Goal: Transaction & Acquisition: Purchase product/service

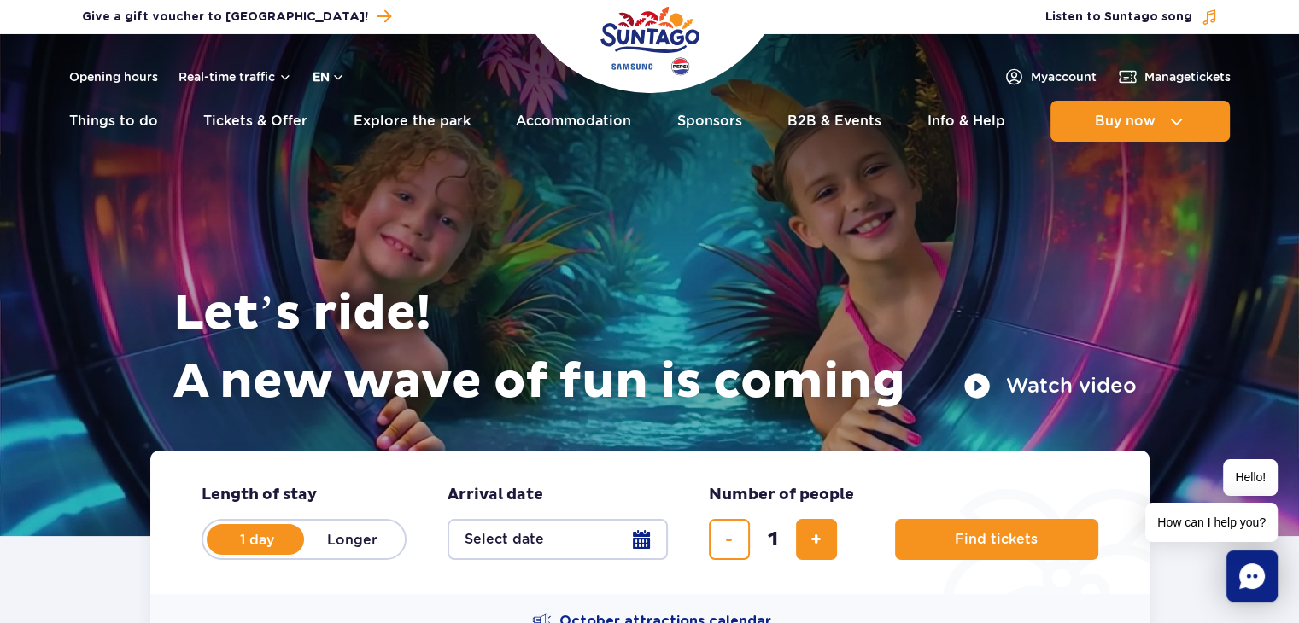
click at [335, 83] on button "en" at bounding box center [329, 76] width 32 height 17
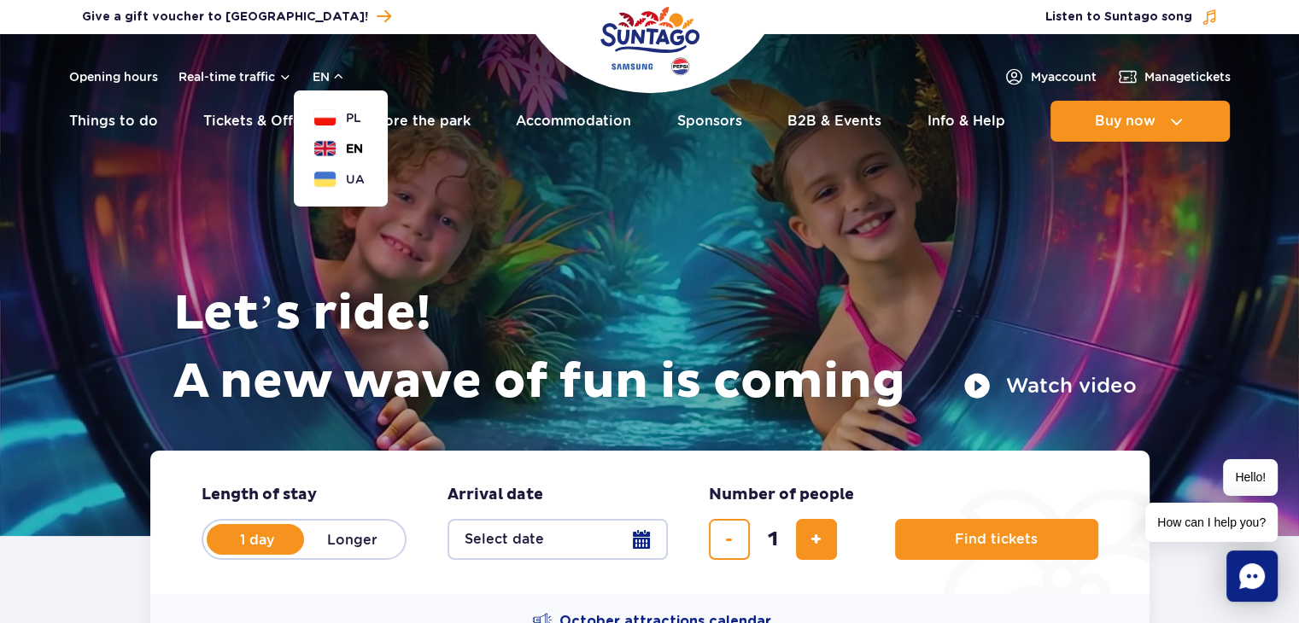
click at [341, 153] on button "EN" at bounding box center [338, 148] width 49 height 17
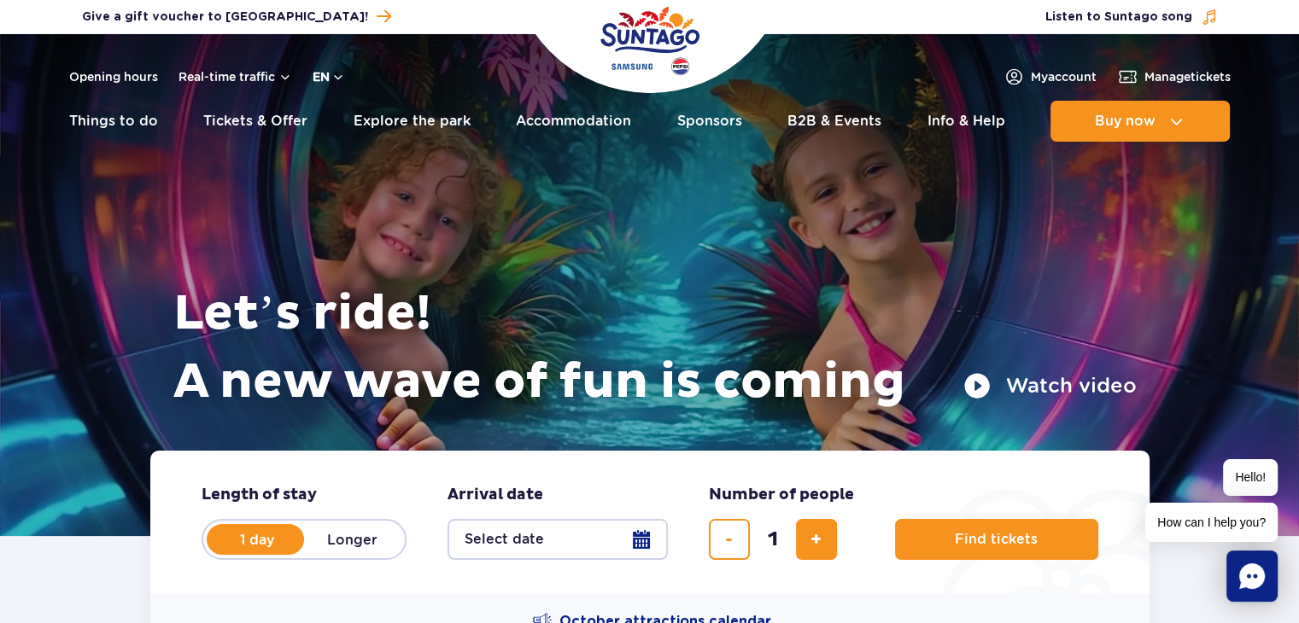
click at [328, 73] on button "en" at bounding box center [329, 76] width 32 height 17
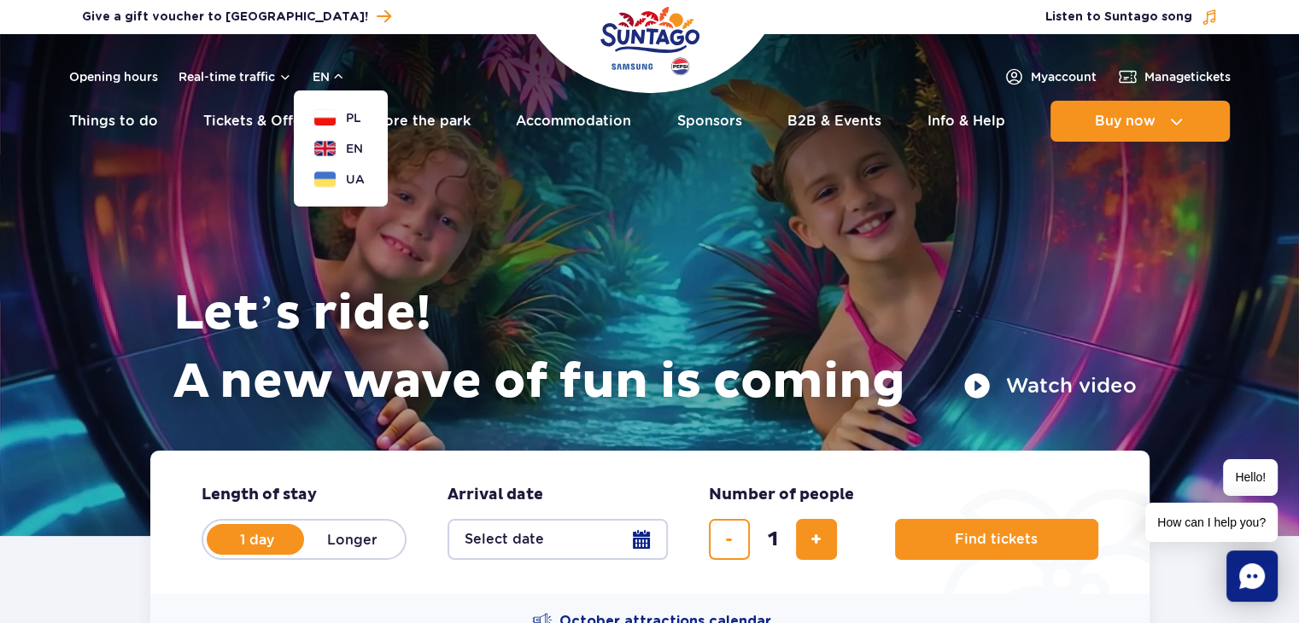
click at [976, 245] on div "Let’s ride! A new wave of fun is coming Watch video" at bounding box center [649, 264] width 973 height 374
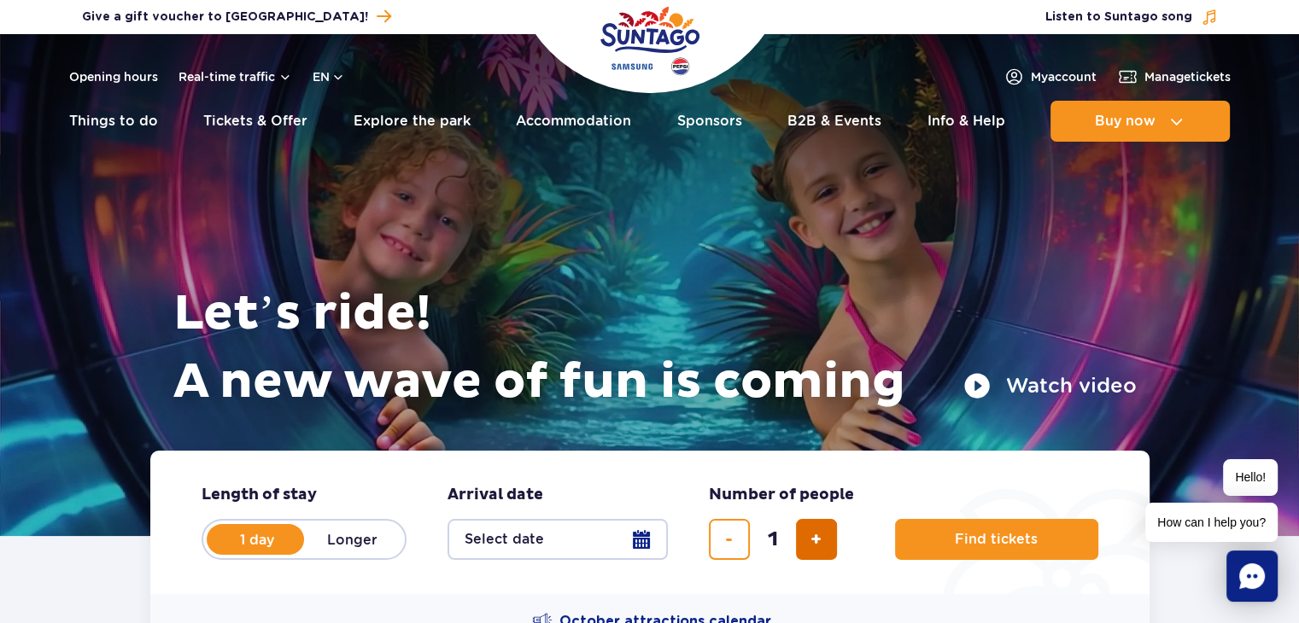
click at [831, 540] on button "add ticket" at bounding box center [816, 539] width 41 height 41
type input "3"
click at [552, 549] on button "Select date" at bounding box center [557, 539] width 220 height 41
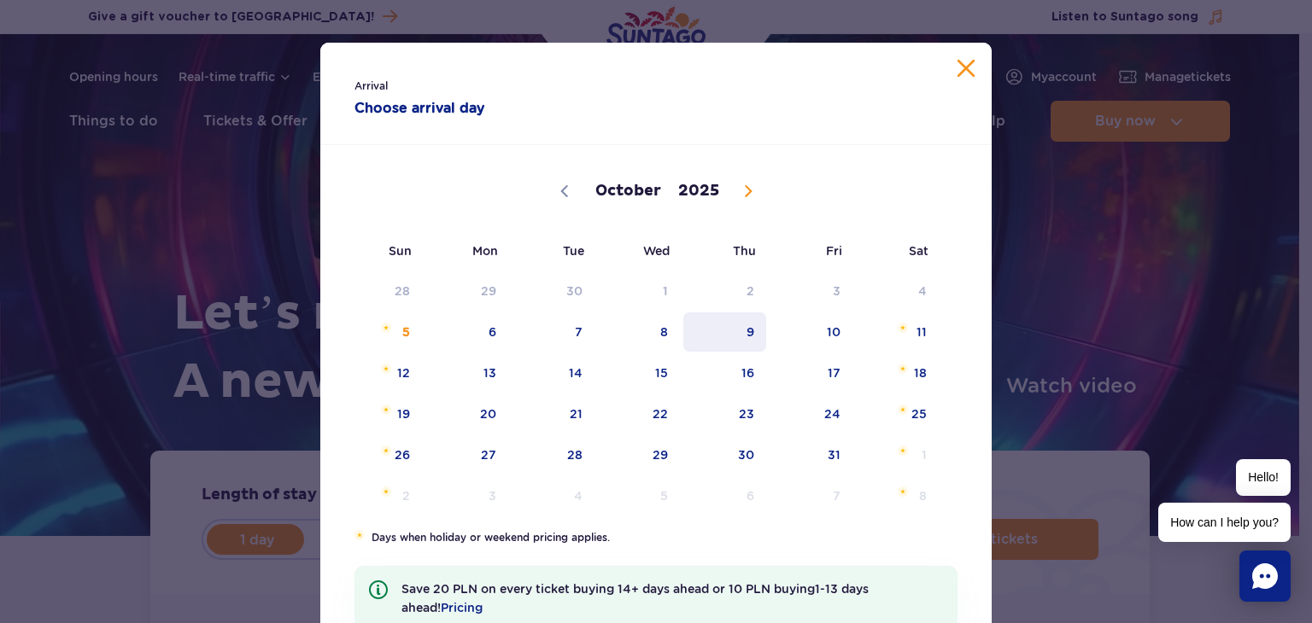
click at [748, 336] on span "9" at bounding box center [724, 332] width 86 height 39
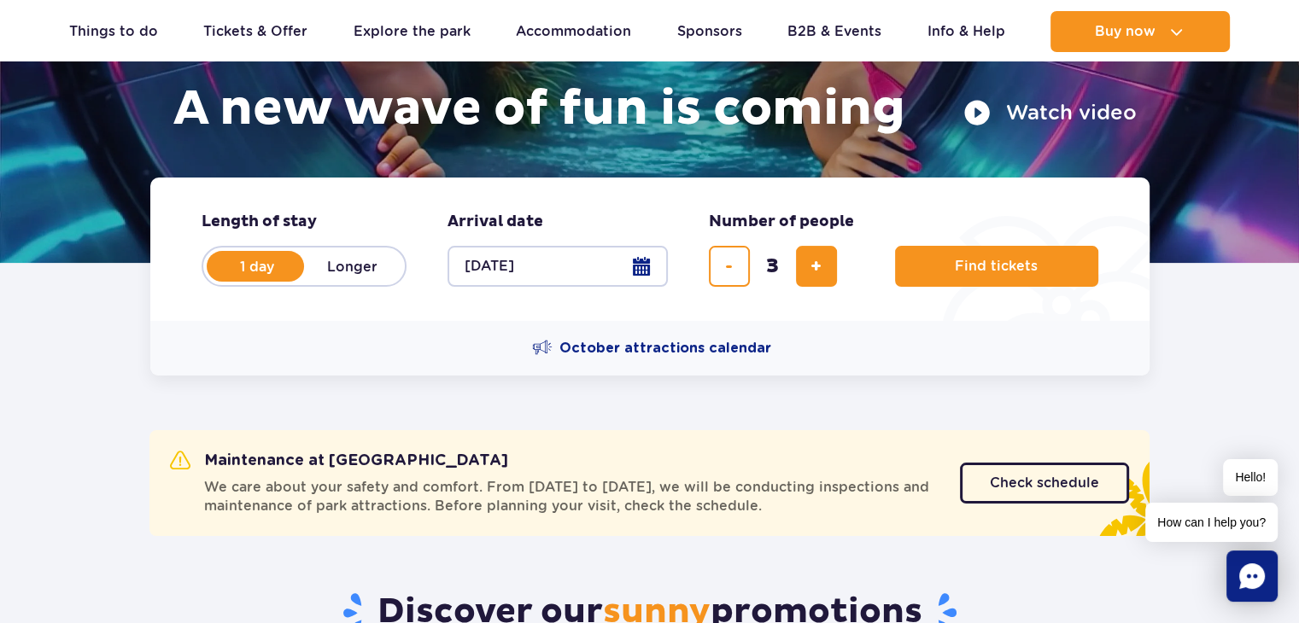
scroll to position [265, 0]
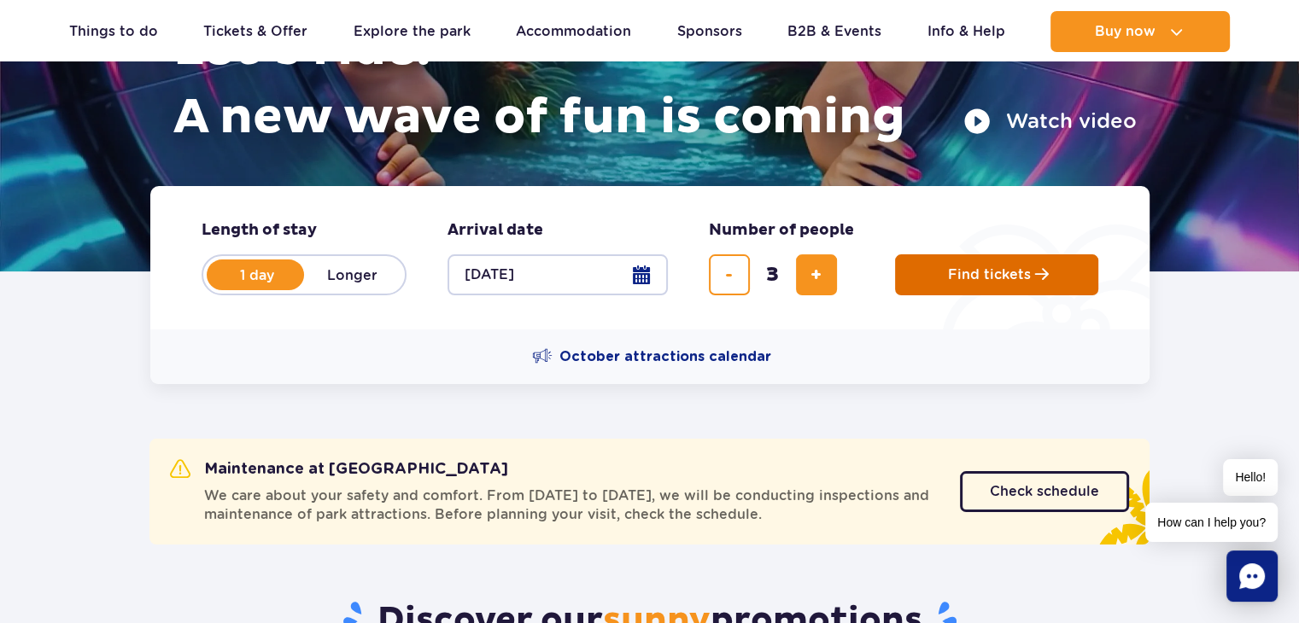
click at [987, 271] on span "Find tickets" at bounding box center [989, 274] width 83 height 15
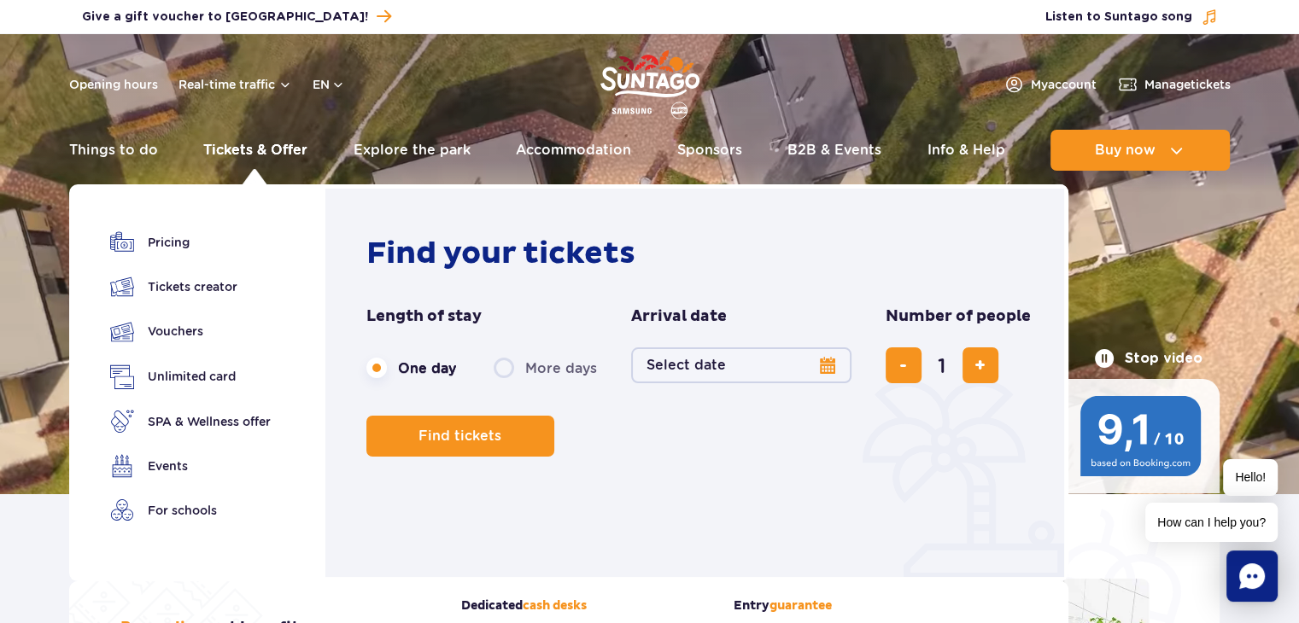
click at [256, 144] on link "Tickets & Offer" at bounding box center [255, 150] width 104 height 41
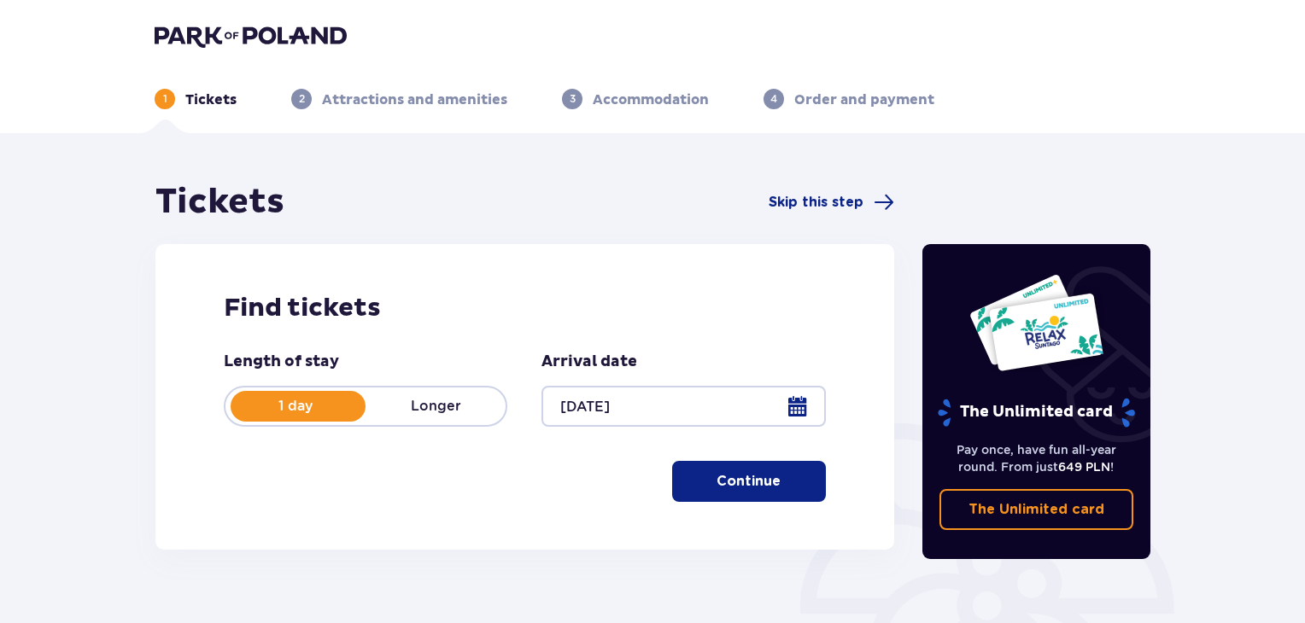
click at [717, 475] on p "Continue" at bounding box center [748, 481] width 64 height 19
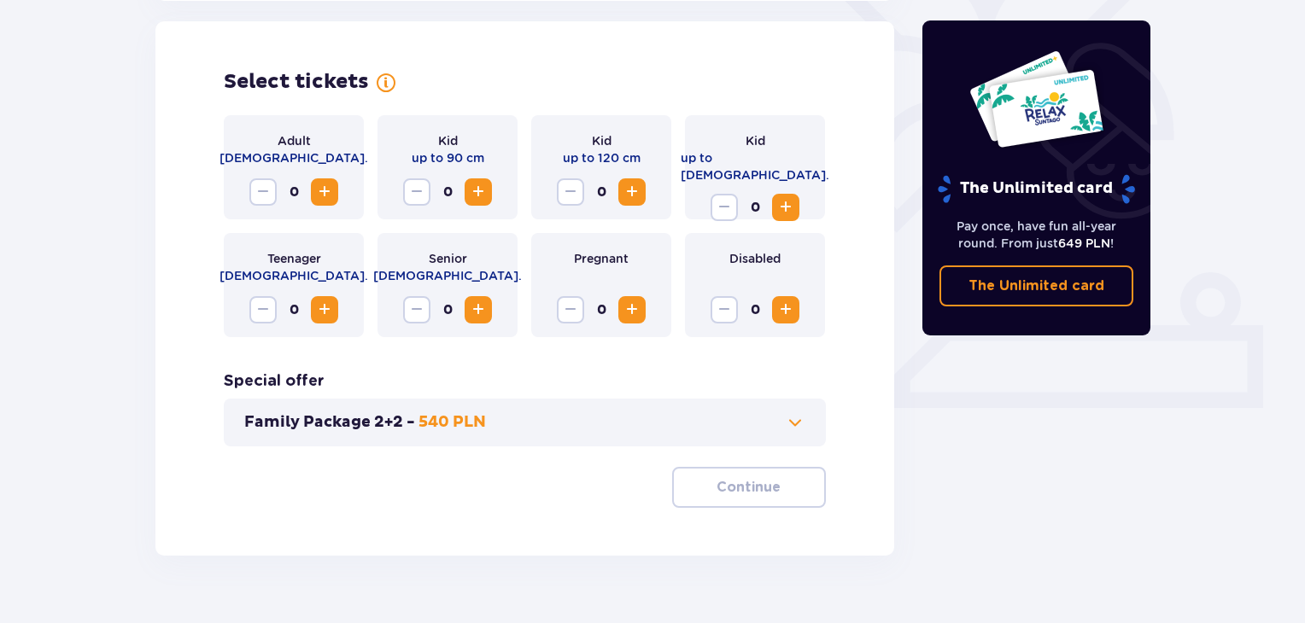
scroll to position [475, 0]
click at [325, 190] on span "Increase" at bounding box center [324, 191] width 20 height 20
click at [319, 301] on span "Increase" at bounding box center [324, 309] width 20 height 20
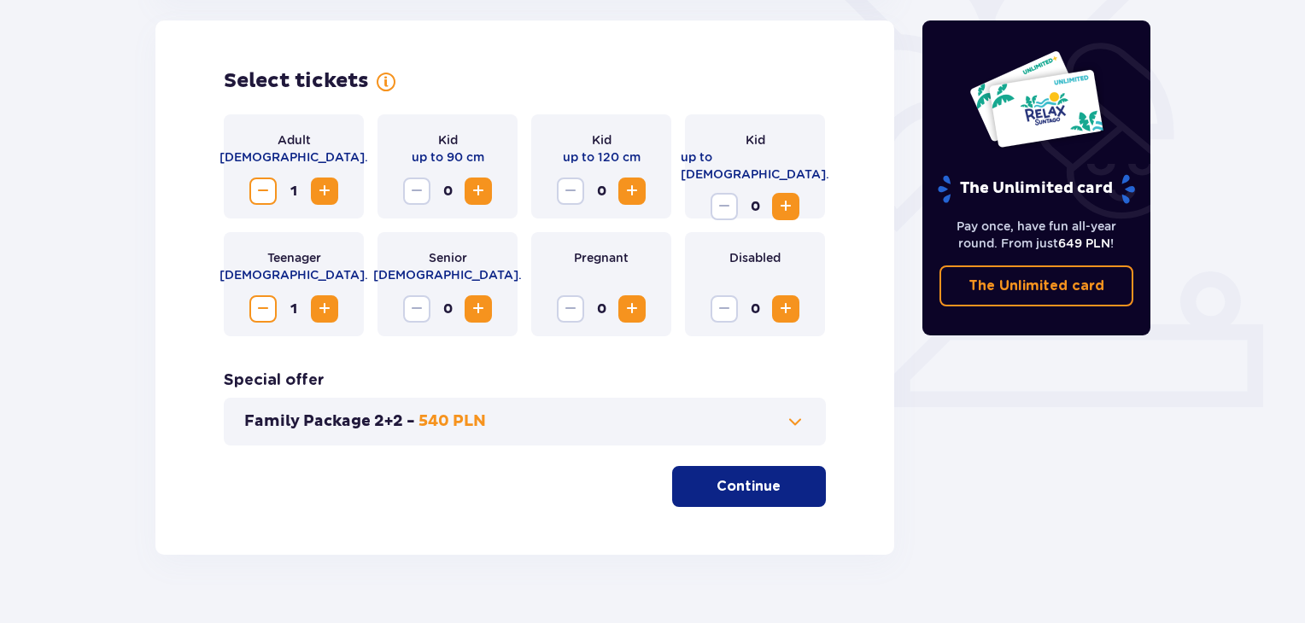
click at [782, 196] on span "Increase" at bounding box center [785, 206] width 20 height 20
click at [661, 420] on button "Family Package 2+2 - 540 PLN" at bounding box center [524, 422] width 561 height 20
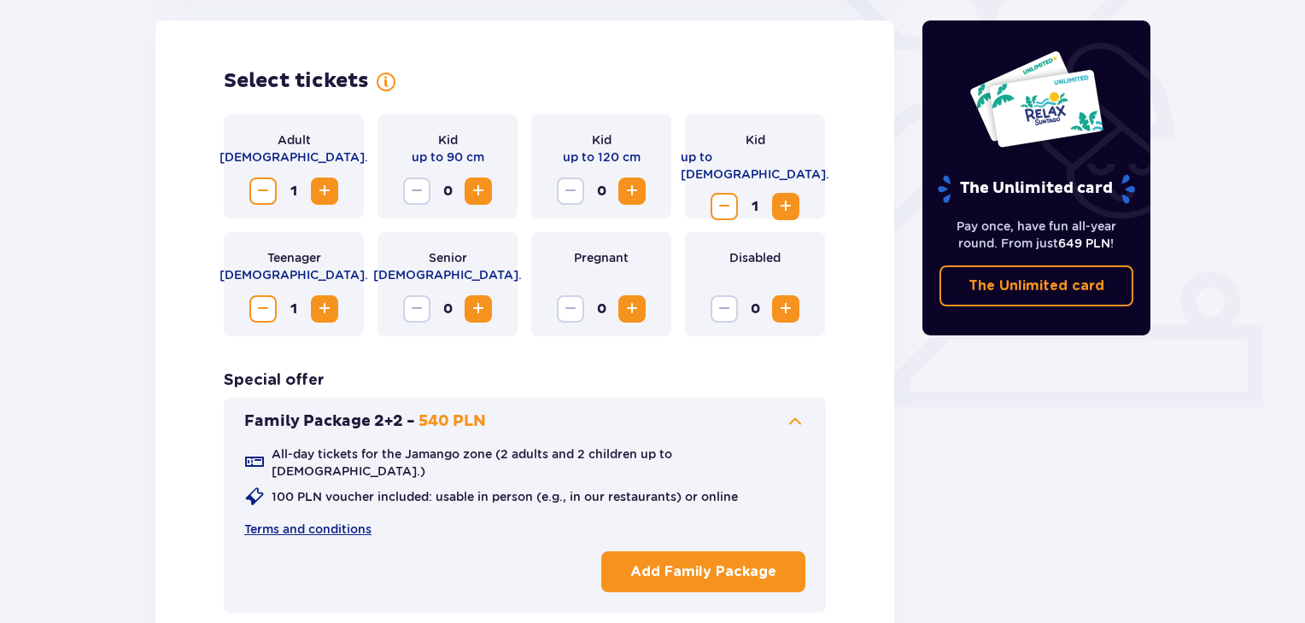
click at [797, 414] on span at bounding box center [795, 422] width 20 height 20
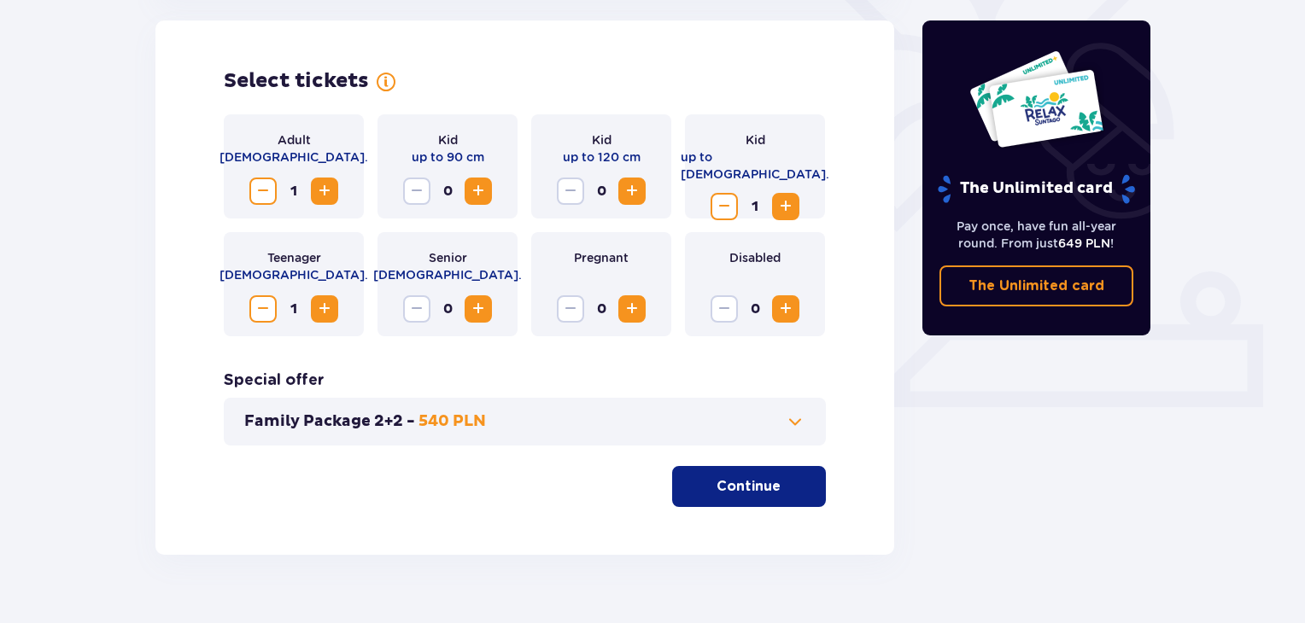
click at [622, 190] on span "Increase" at bounding box center [632, 191] width 20 height 20
click at [567, 189] on span "Decrease" at bounding box center [570, 191] width 20 height 20
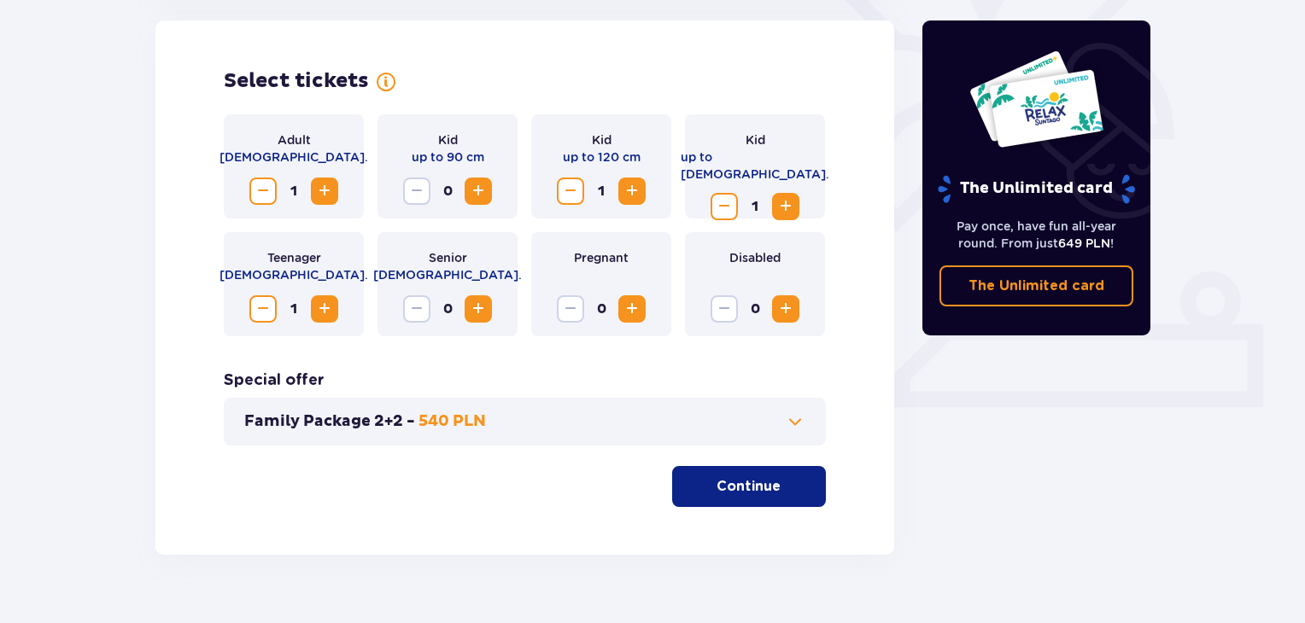
click at [567, 189] on span "Decrease" at bounding box center [570, 191] width 20 height 20
click at [737, 489] on p "Continue" at bounding box center [748, 486] width 64 height 19
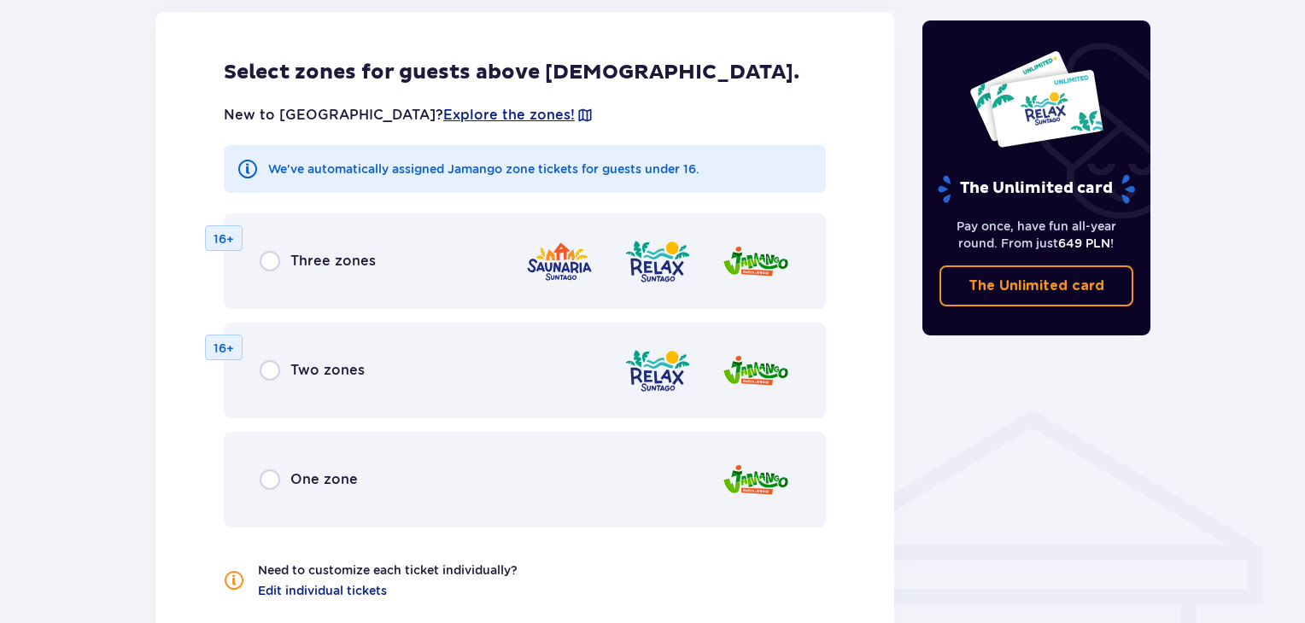
scroll to position [973, 0]
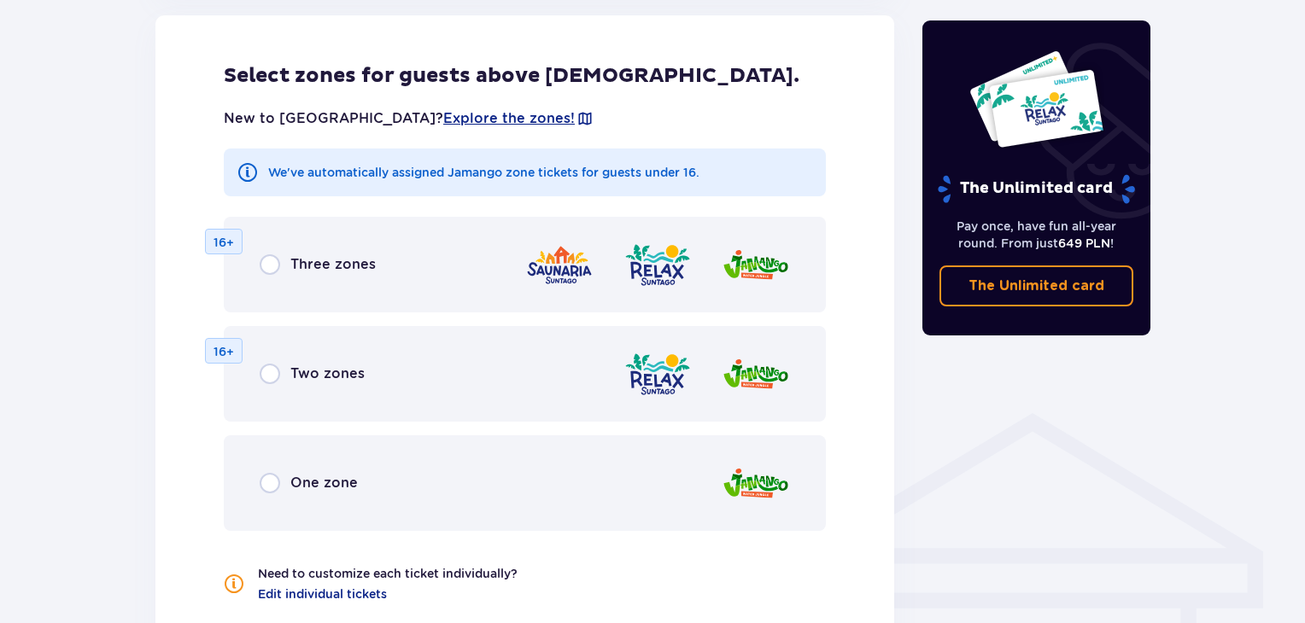
click at [268, 264] on input "radio" at bounding box center [270, 264] width 20 height 20
radio input "true"
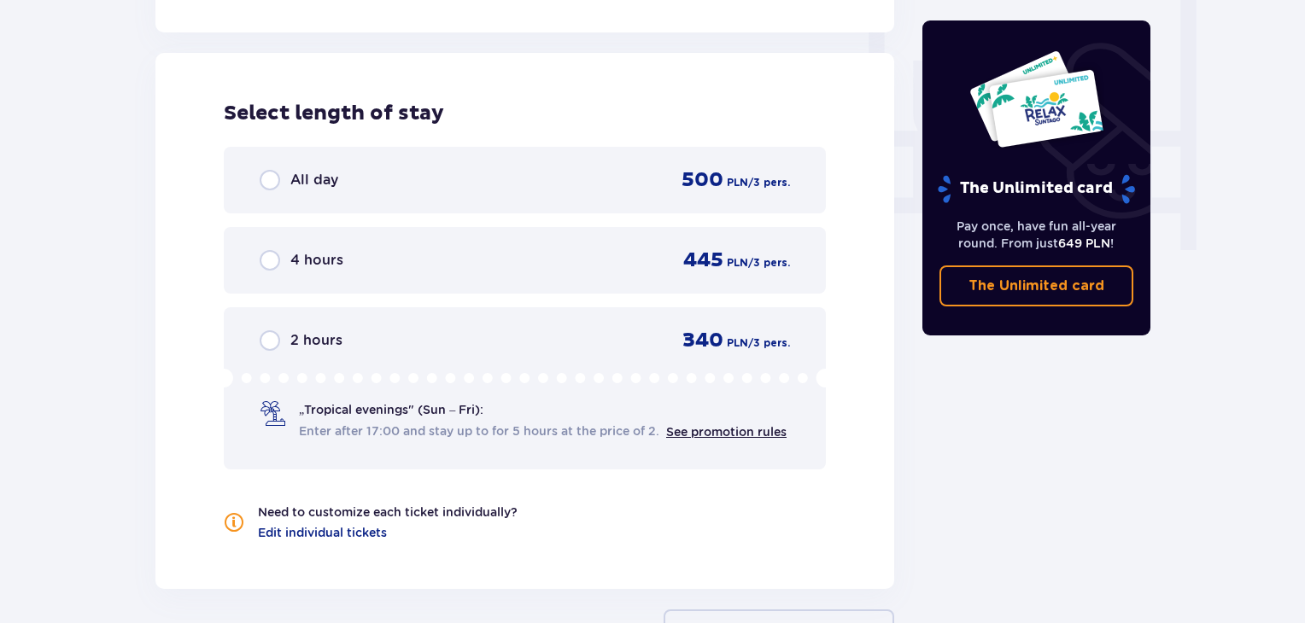
scroll to position [1604, 0]
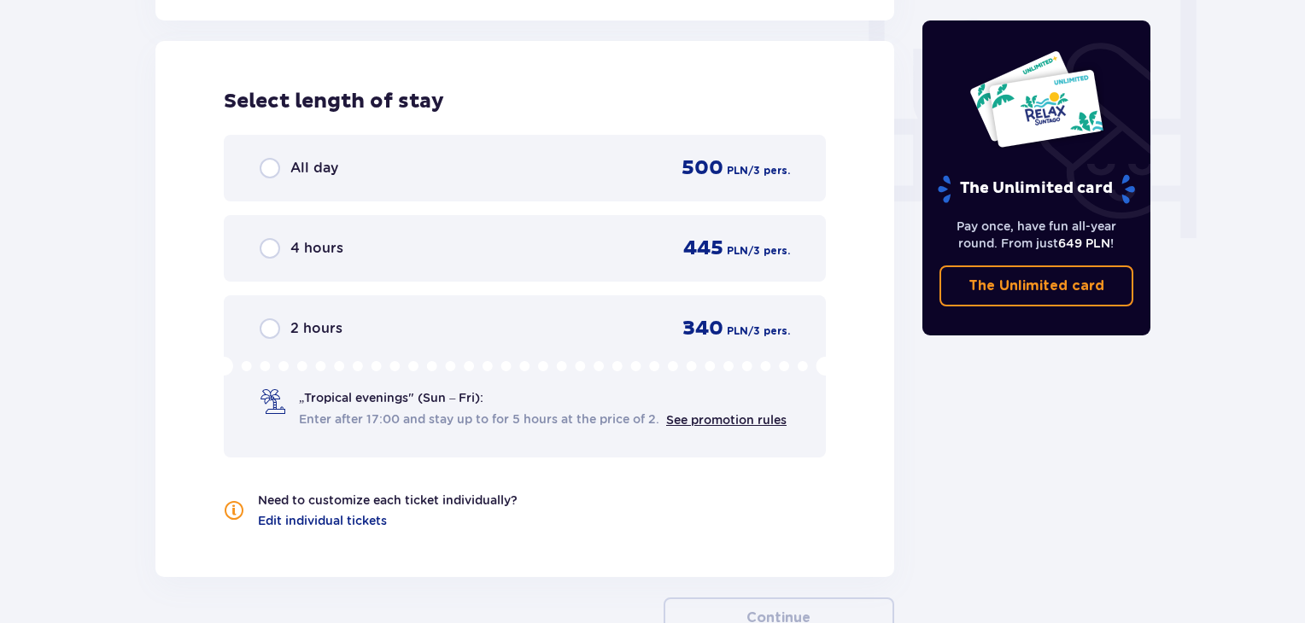
click at [275, 168] on input "radio" at bounding box center [270, 168] width 20 height 20
radio input "true"
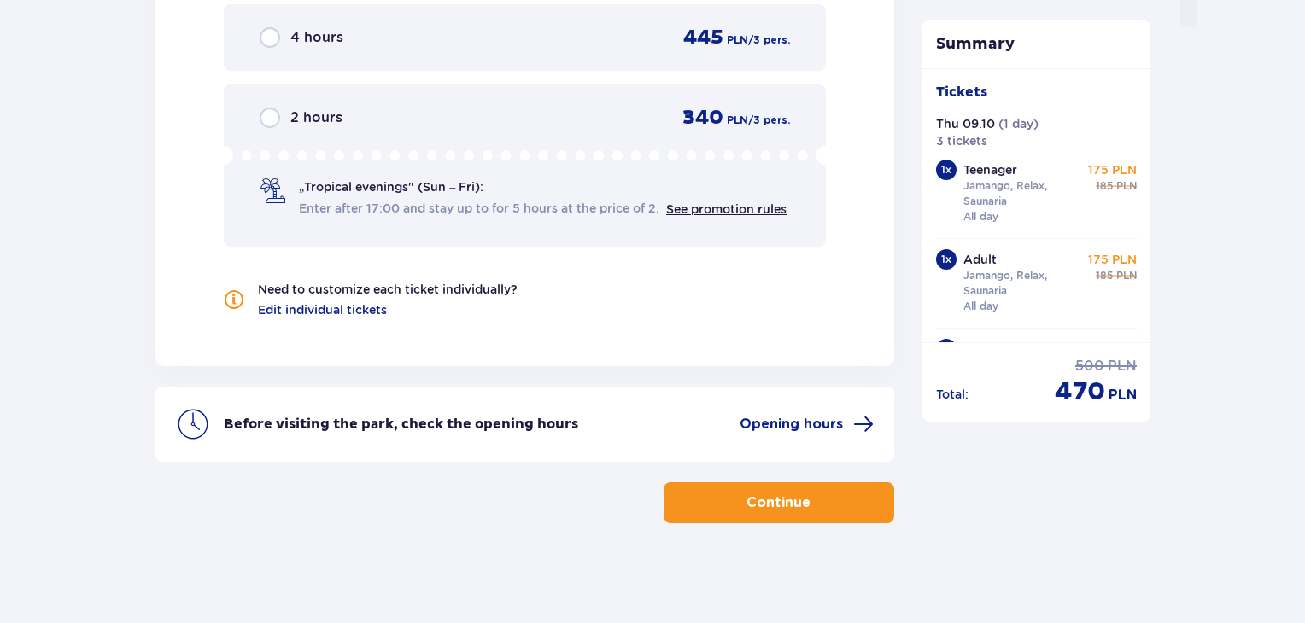
scroll to position [1815, 0]
drag, startPoint x: 1144, startPoint y: 240, endPoint x: 1144, endPoint y: 254, distance: 13.7
click at [1144, 254] on div "Tickets Thu 09.10 ( 1 day ) 3 tickets 1 x Teenager Jamango, Relax, Saunaria All…" at bounding box center [1036, 205] width 229 height 274
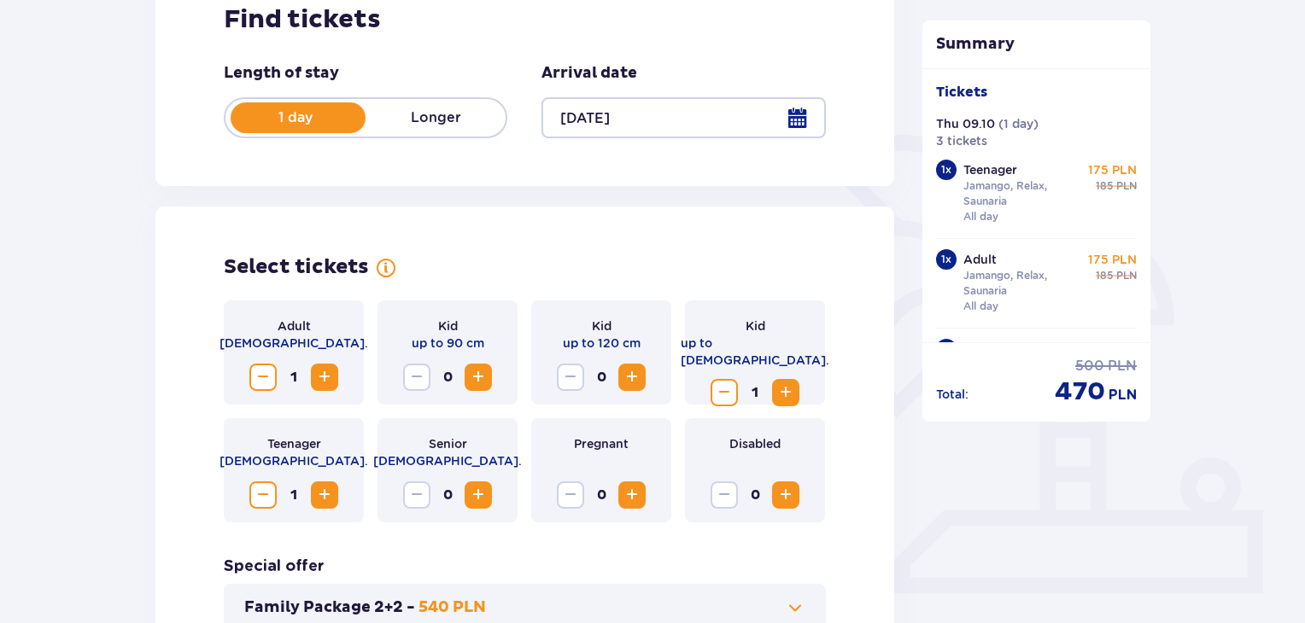
scroll to position [0, 0]
